Goal: Task Accomplishment & Management: Use online tool/utility

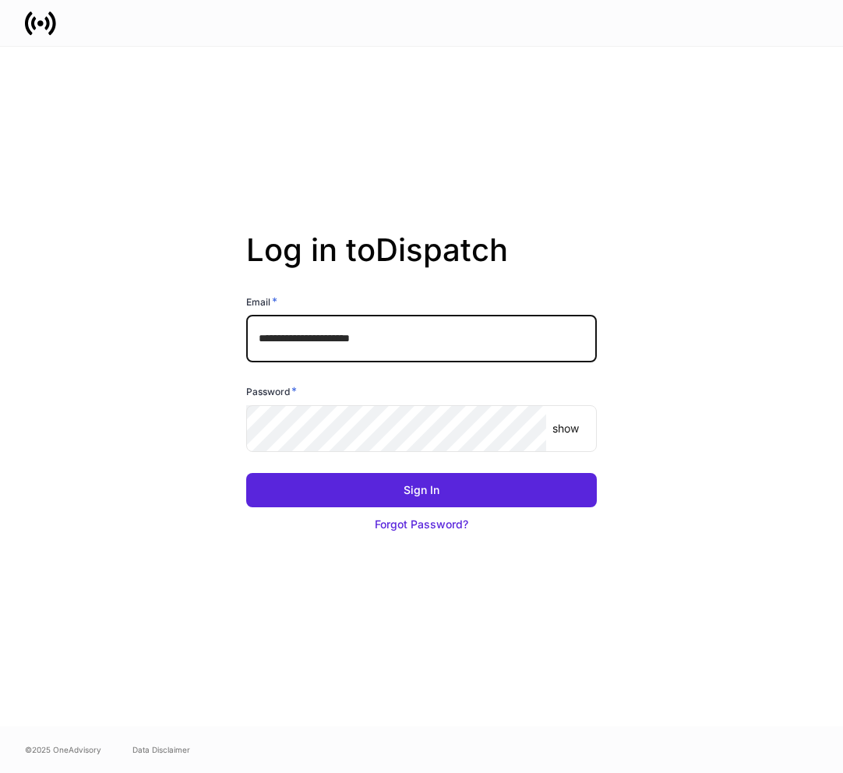
click at [408, 343] on input "**********" at bounding box center [421, 339] width 351 height 47
click at [0, 772] on com-1password-button at bounding box center [0, 773] width 0 height 0
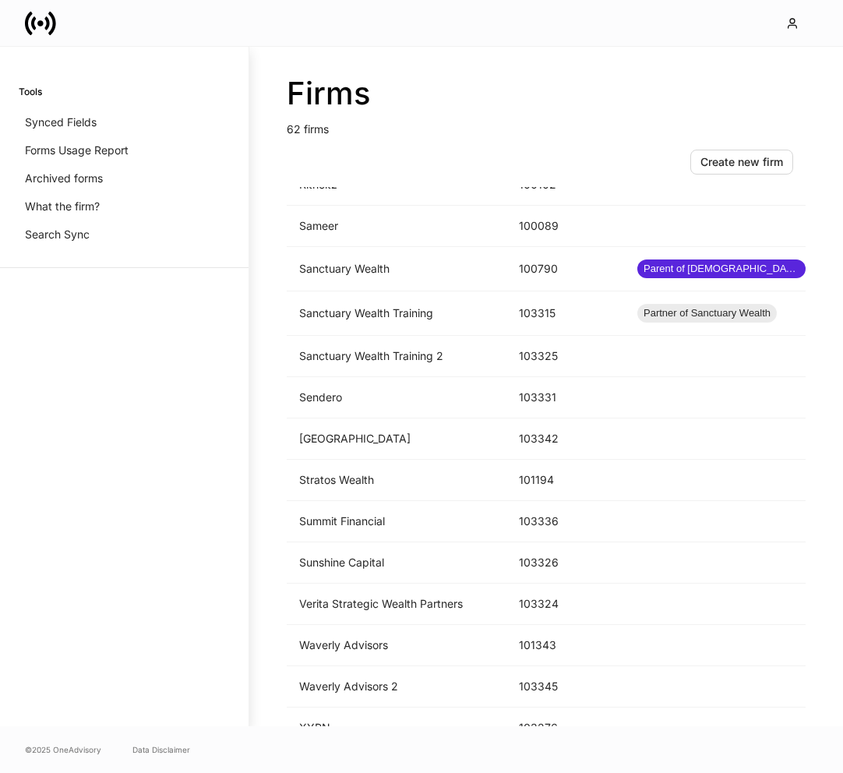
scroll to position [2099, 0]
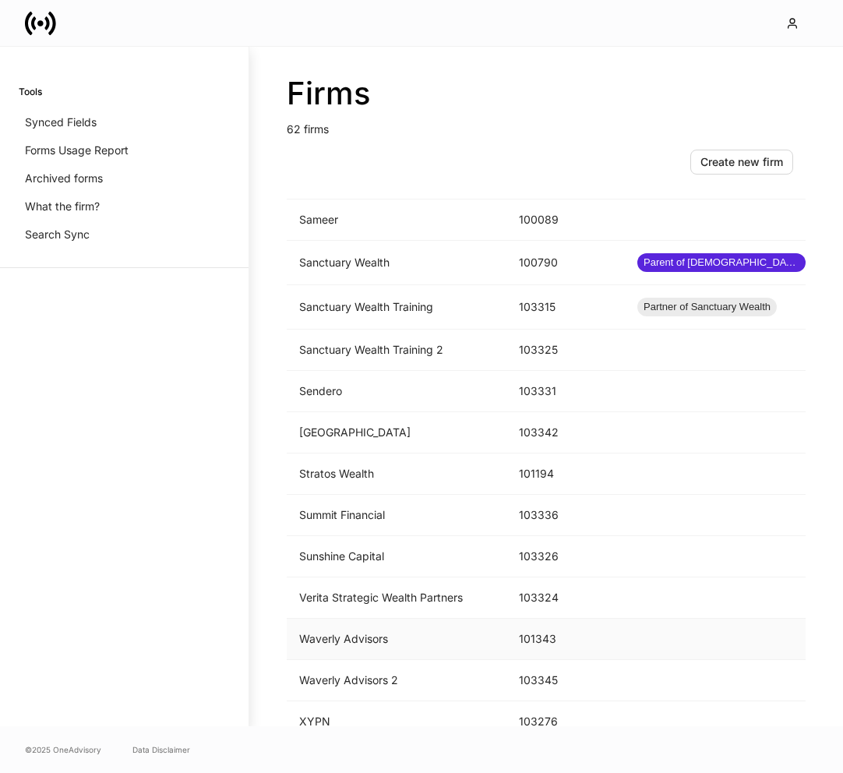
click at [405, 627] on td "Waverly Advisors" at bounding box center [397, 639] width 220 height 41
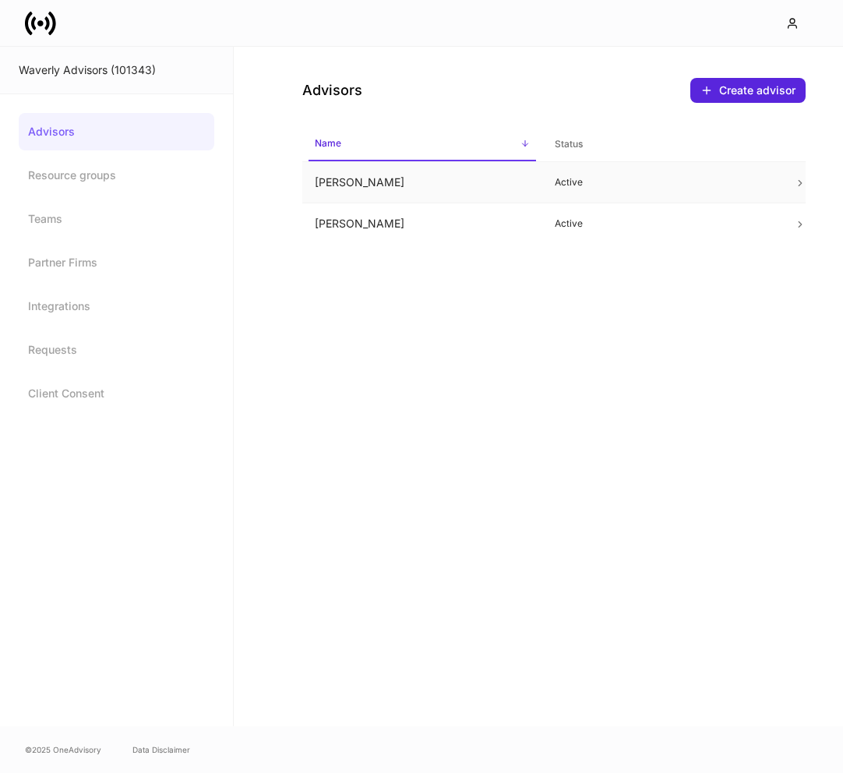
click at [458, 190] on td "[PERSON_NAME]" at bounding box center [422, 182] width 240 height 41
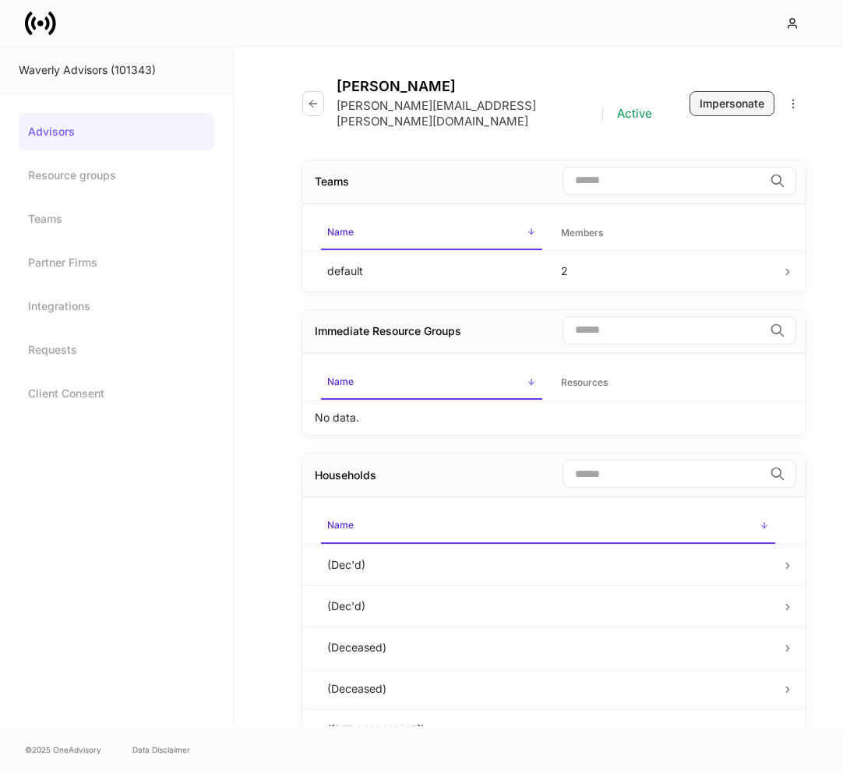
click at [753, 96] on div "Impersonate" at bounding box center [732, 104] width 65 height 16
